Goal: Transaction & Acquisition: Obtain resource

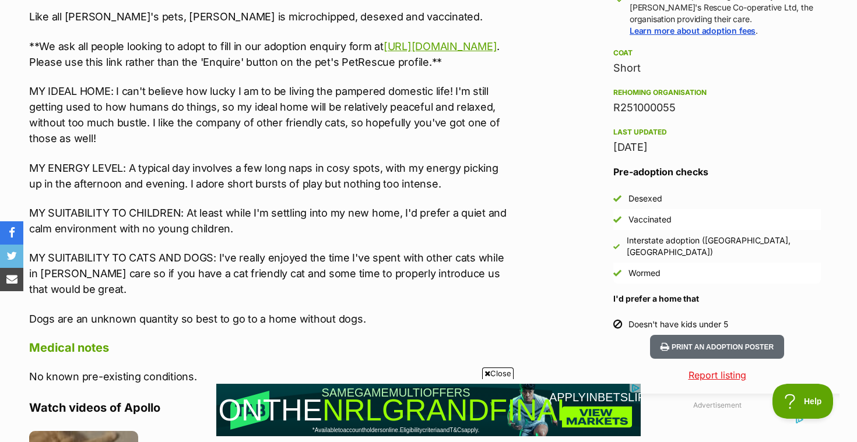
scroll to position [919, 0]
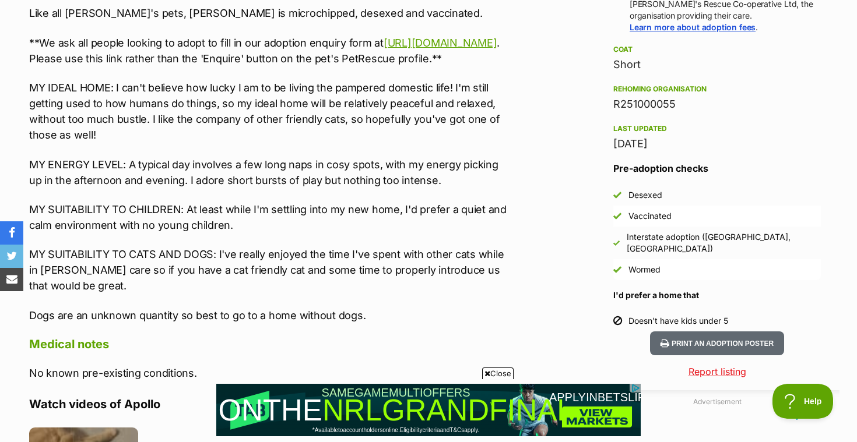
click at [485, 372] on icon at bounding box center [487, 374] width 6 height 8
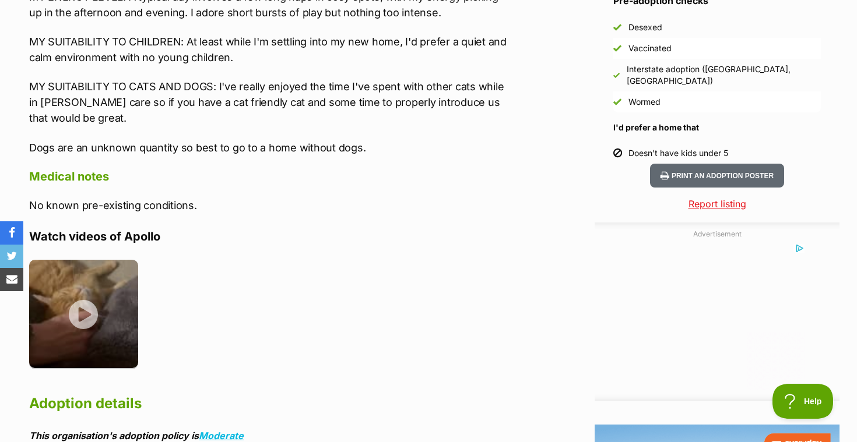
scroll to position [1090, 0]
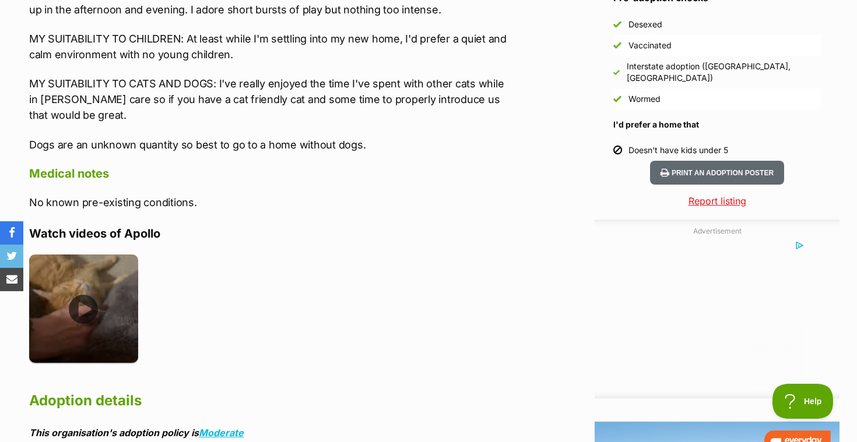
click at [96, 324] on img at bounding box center [83, 309] width 109 height 109
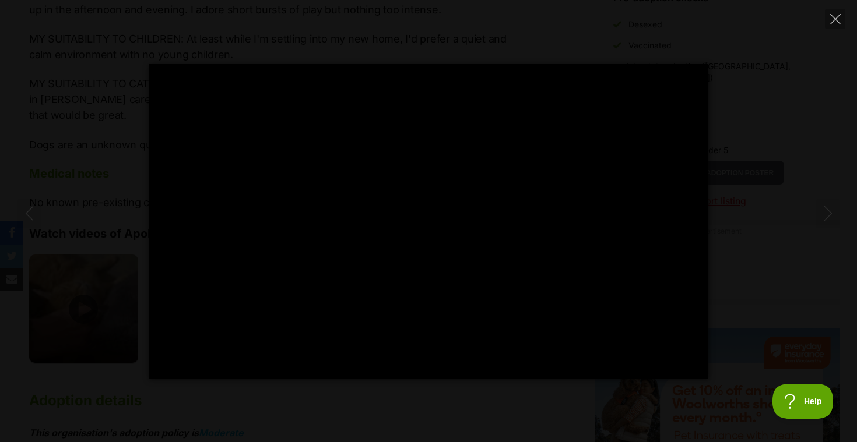
scroll to position [0, 0]
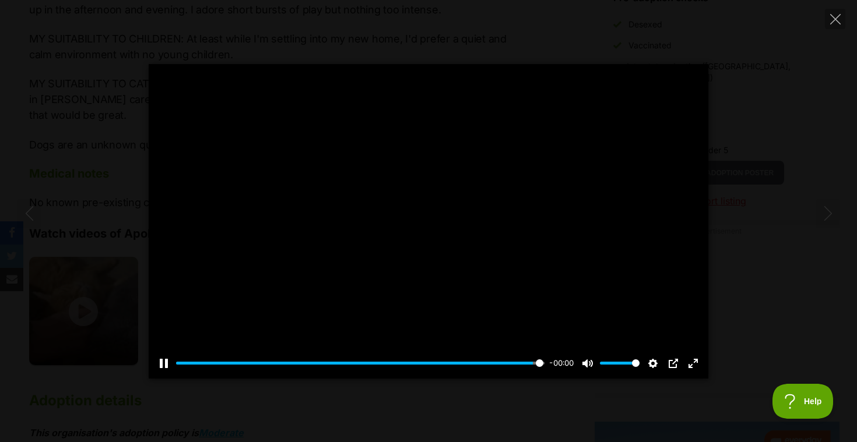
type input "100"
click at [838, 19] on icon "Close" at bounding box center [835, 19] width 10 height 10
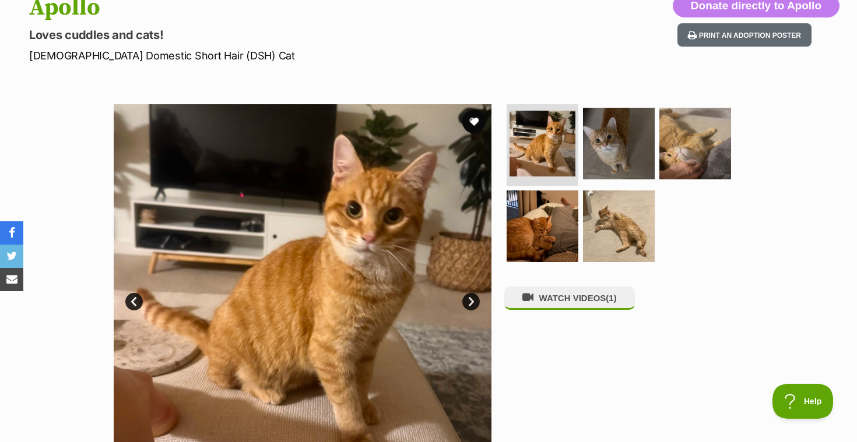
scroll to position [160, 0]
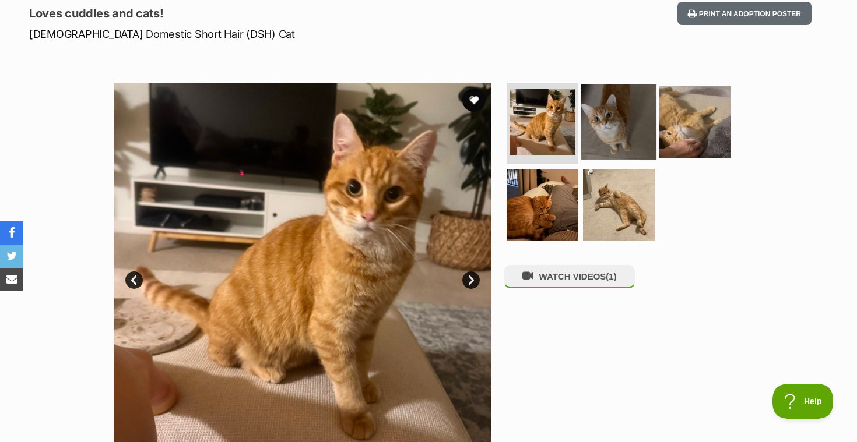
click at [611, 140] on img at bounding box center [618, 122] width 75 height 75
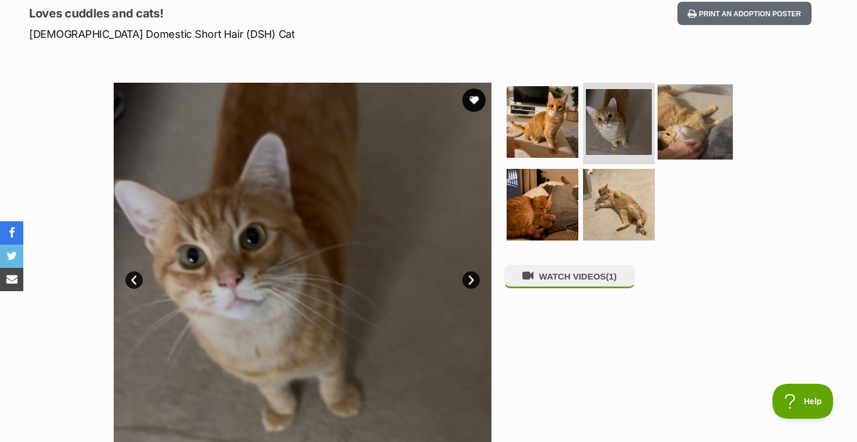
click at [686, 124] on img at bounding box center [695, 122] width 75 height 75
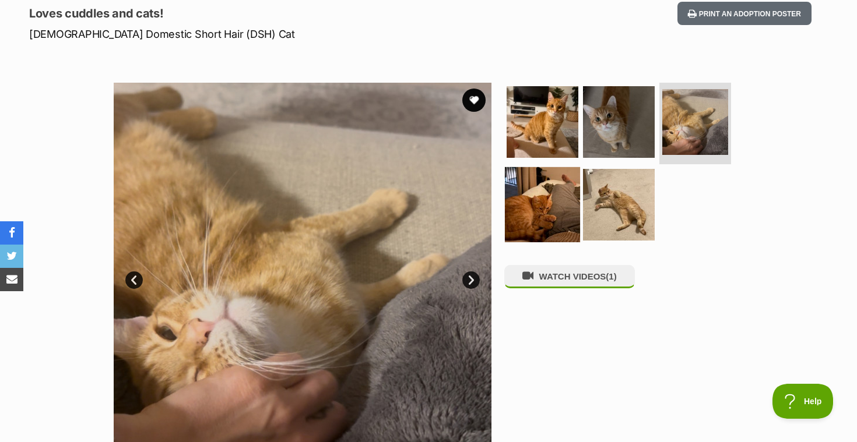
click at [539, 199] on img at bounding box center [542, 204] width 75 height 75
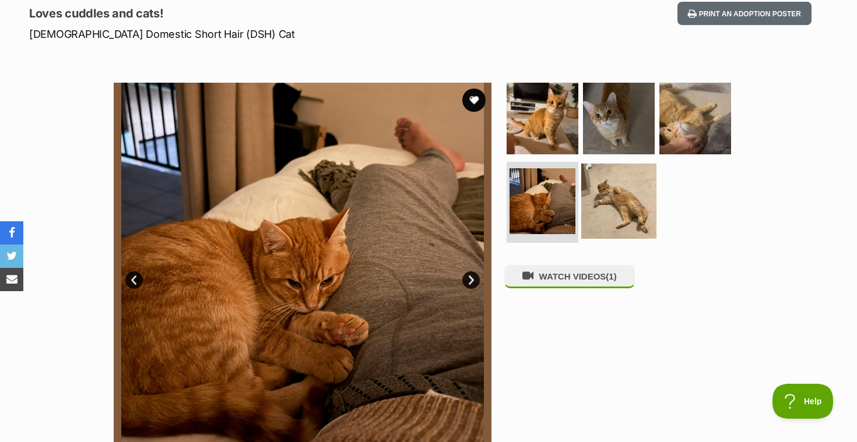
click at [603, 213] on img at bounding box center [618, 200] width 75 height 75
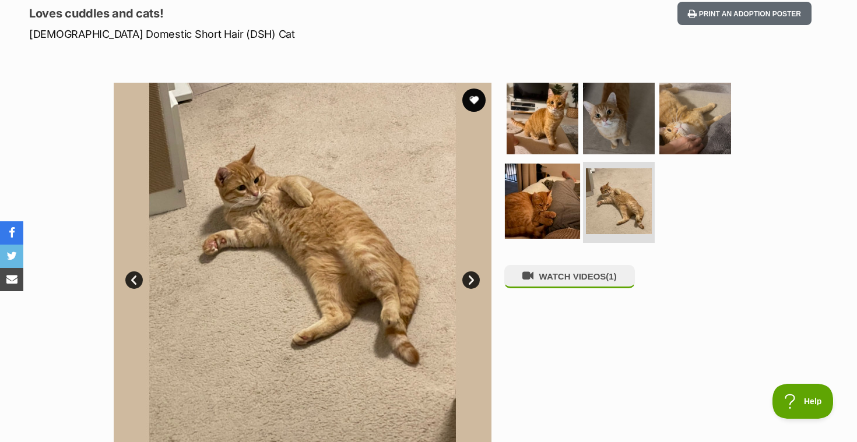
click at [529, 207] on img at bounding box center [542, 200] width 75 height 75
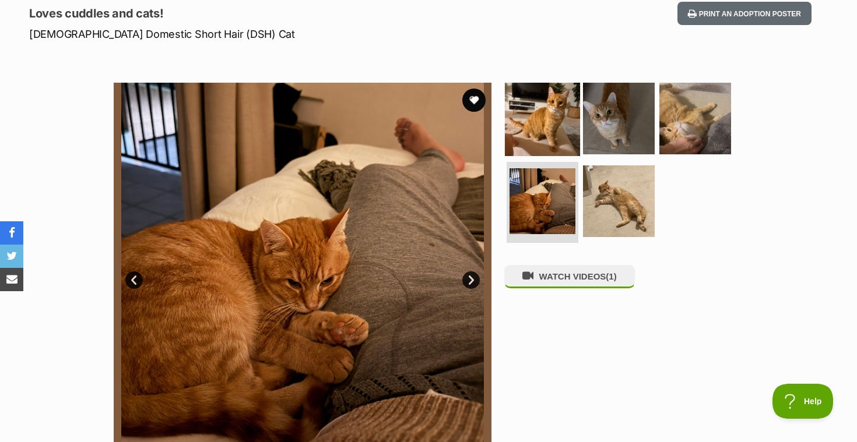
click at [541, 146] on img at bounding box center [542, 118] width 75 height 75
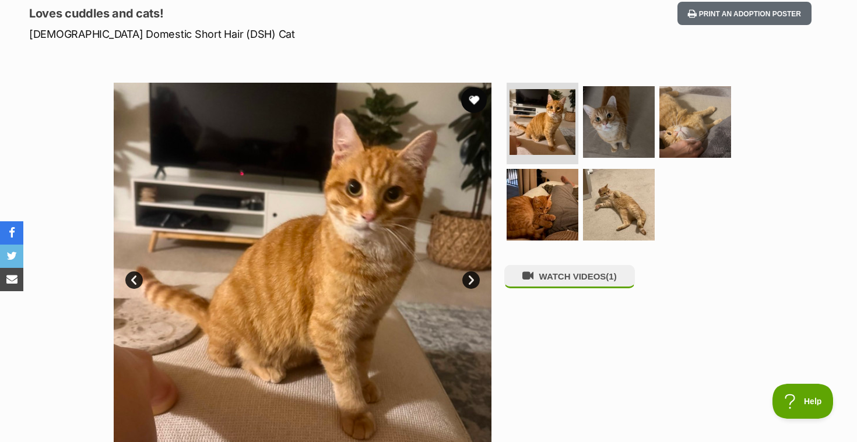
click at [476, 101] on button "favourite" at bounding box center [474, 100] width 26 height 26
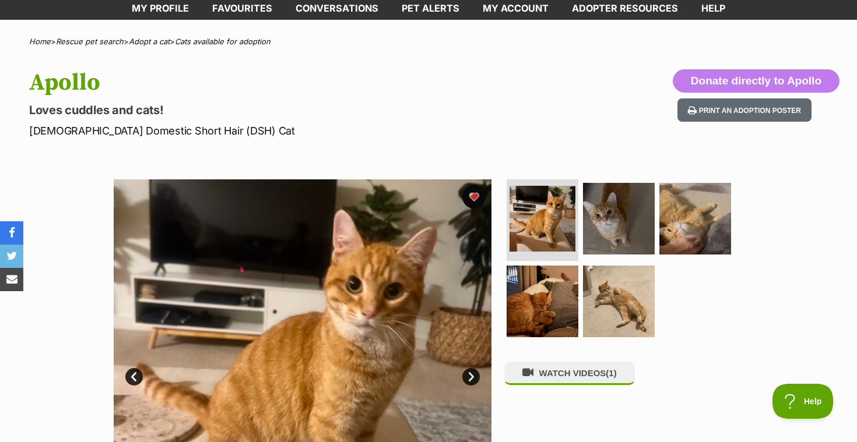
scroll to position [0, 0]
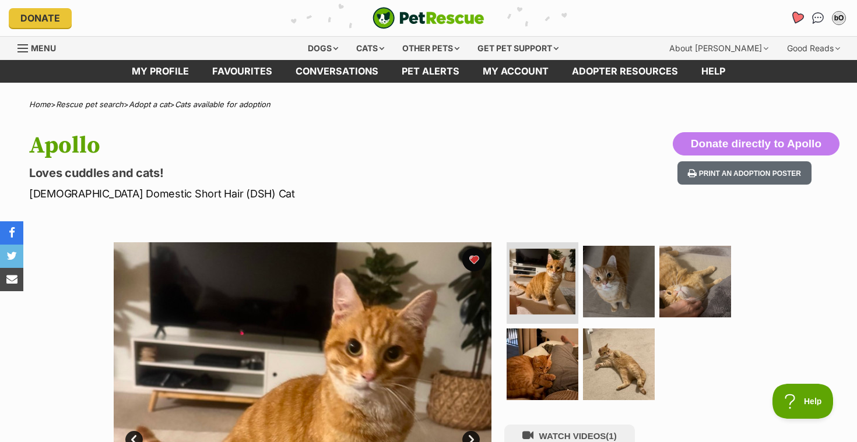
click at [802, 19] on icon "Favourites" at bounding box center [797, 17] width 16 height 15
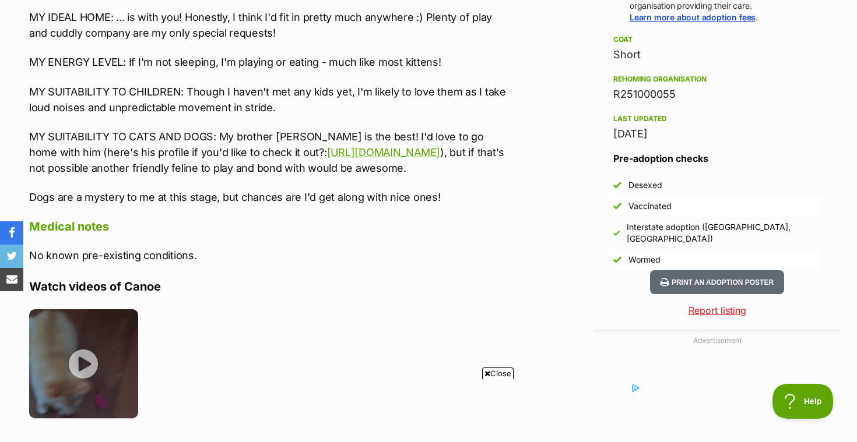
scroll to position [1091, 0]
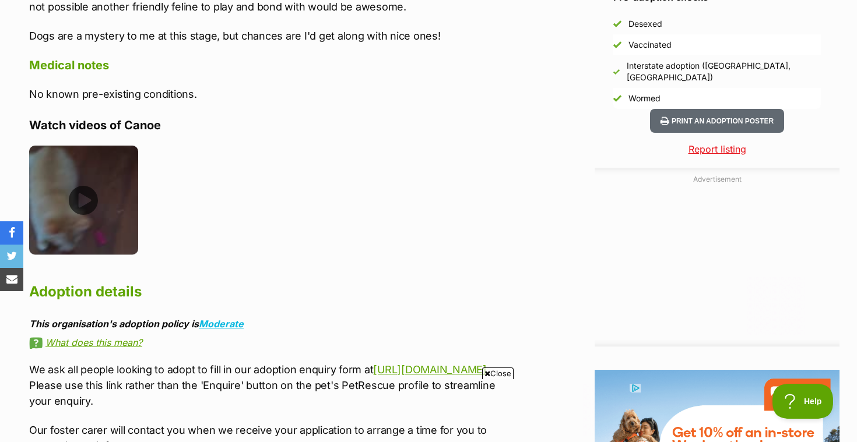
click at [94, 204] on img at bounding box center [83, 200] width 109 height 109
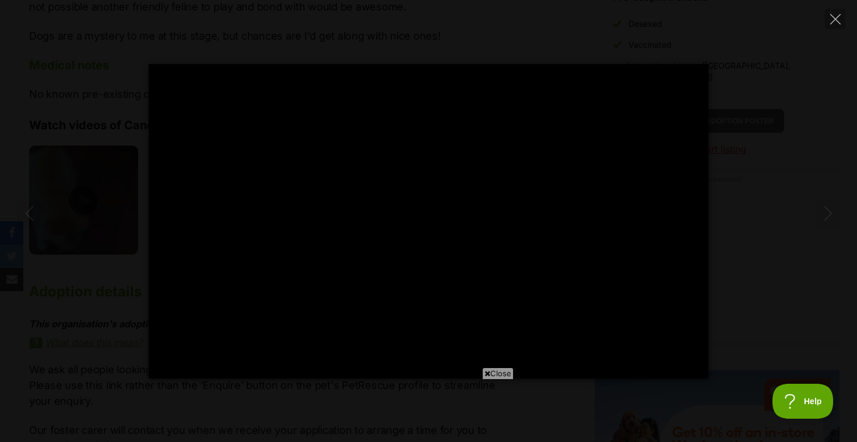
scroll to position [0, 0]
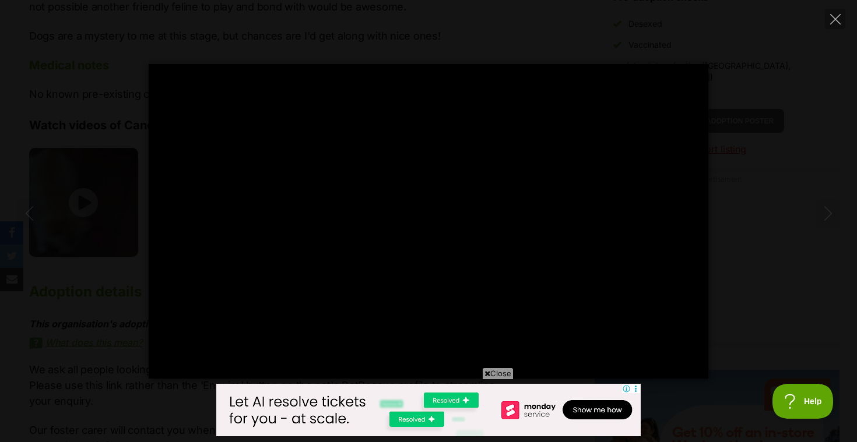
type input "100"
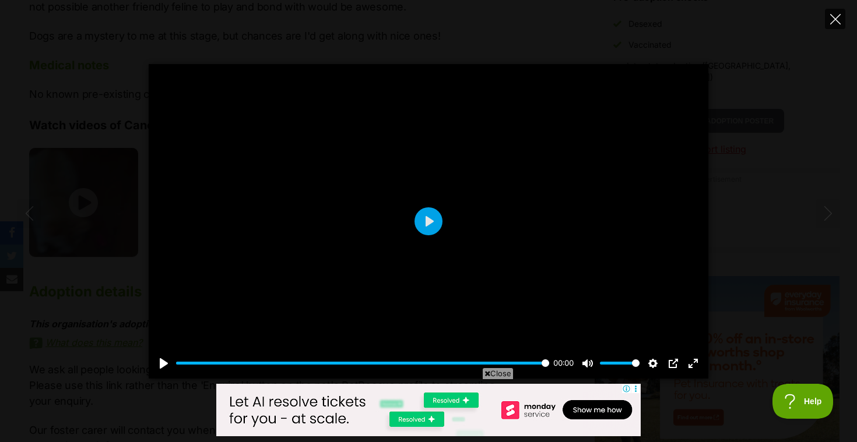
click at [828, 22] on button "Close" at bounding box center [835, 19] width 20 height 20
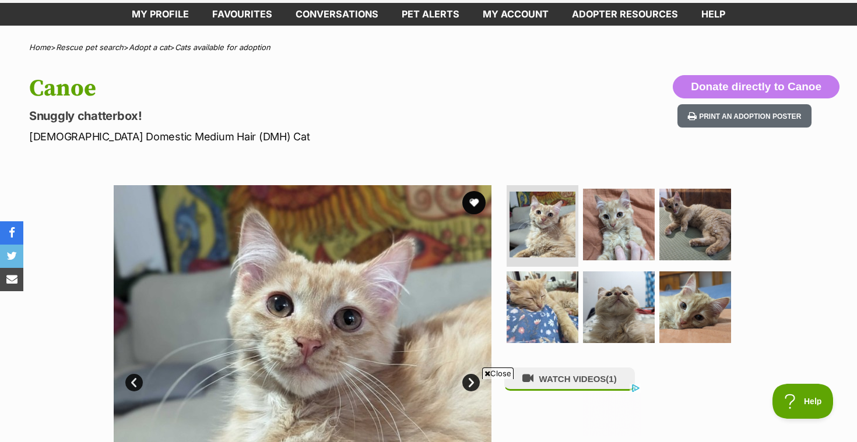
scroll to position [68, 0]
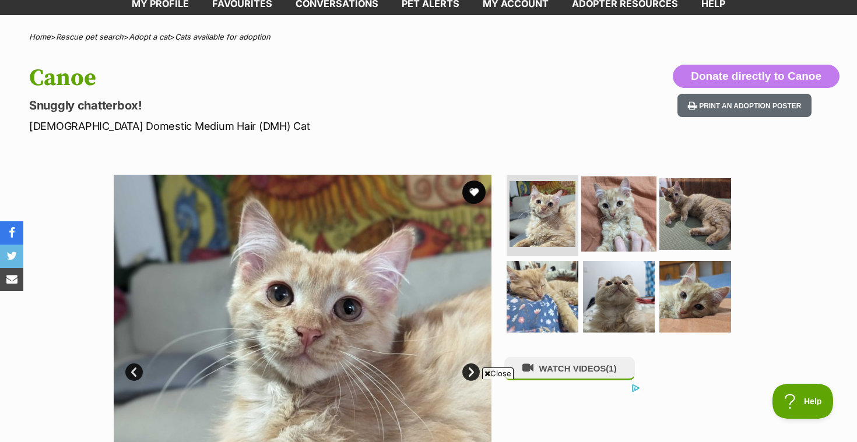
click at [610, 208] on img at bounding box center [618, 214] width 75 height 75
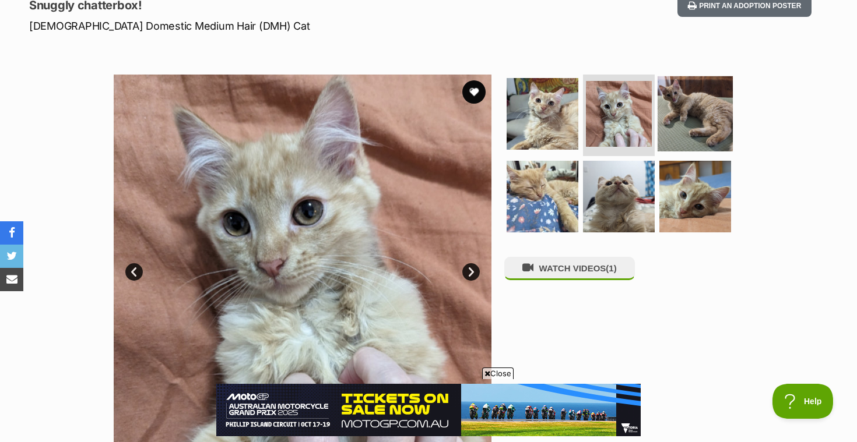
scroll to position [168, 0]
click at [681, 136] on img at bounding box center [695, 113] width 75 height 75
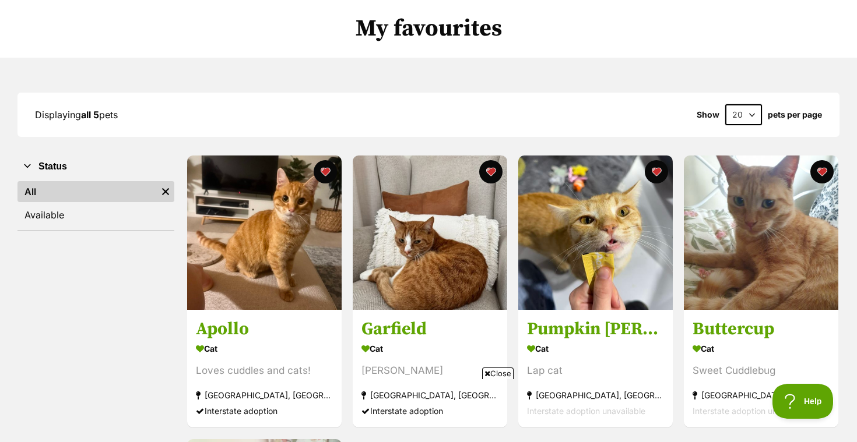
scroll to position [69, 0]
